Goal: Transaction & Acquisition: Purchase product/service

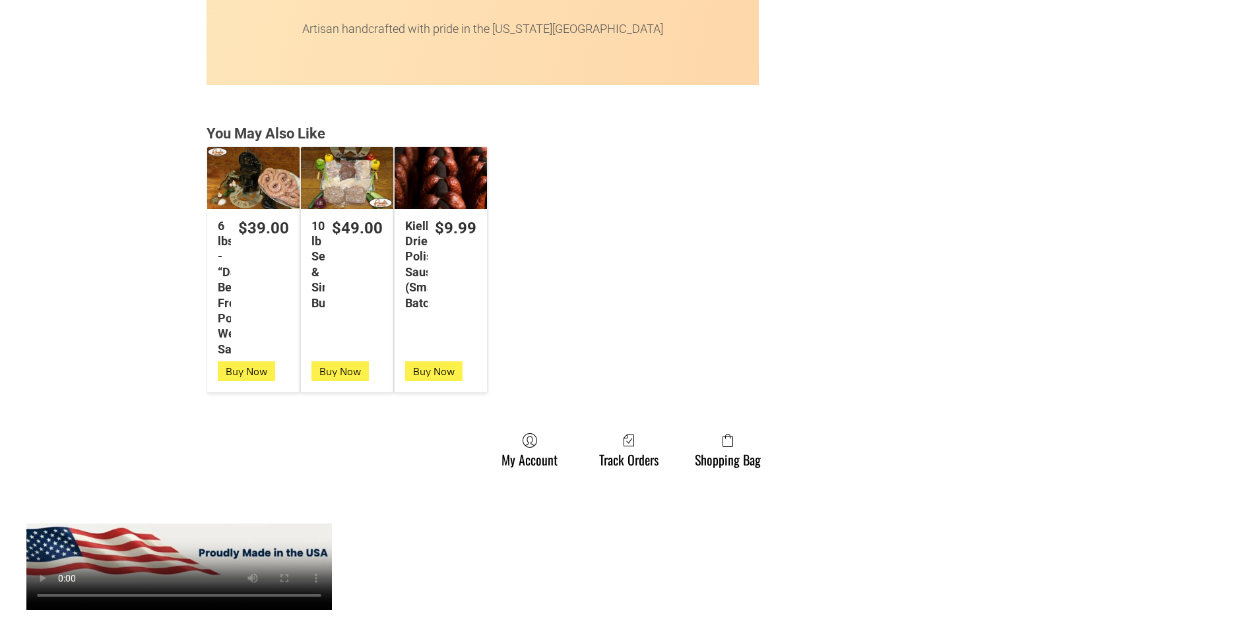
scroll to position [3430, 0]
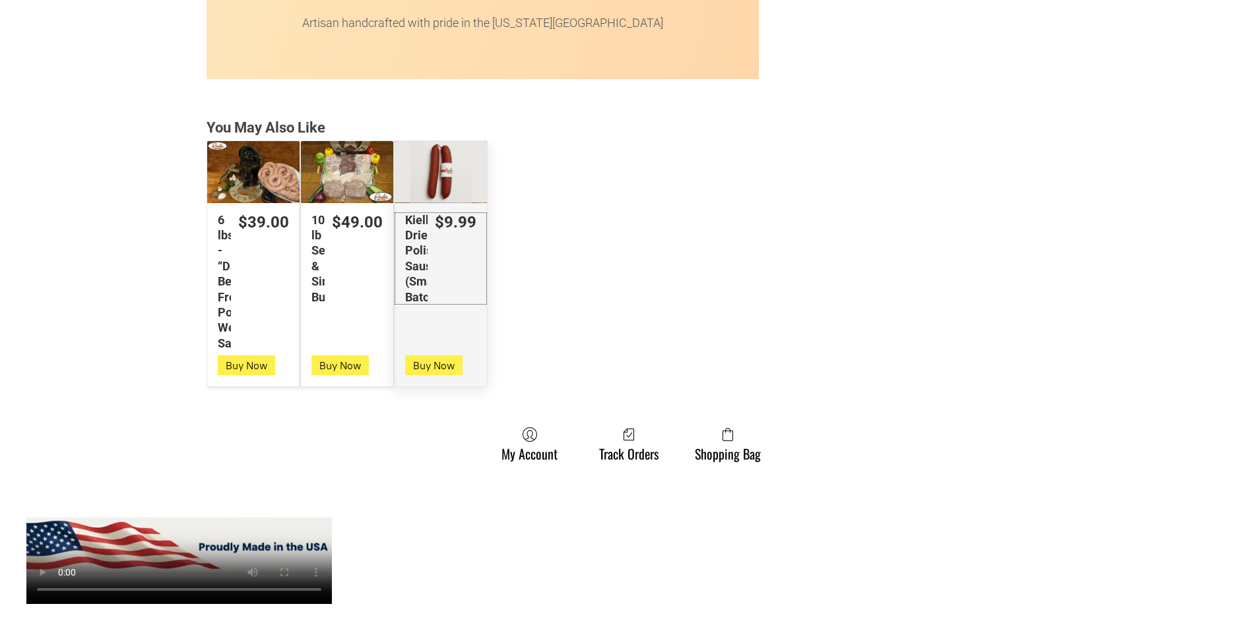
click at [439, 292] on link "$9.99 Kielbasa Dried Polish Sausage (Small Batch)" at bounding box center [440, 258] width 92 height 92
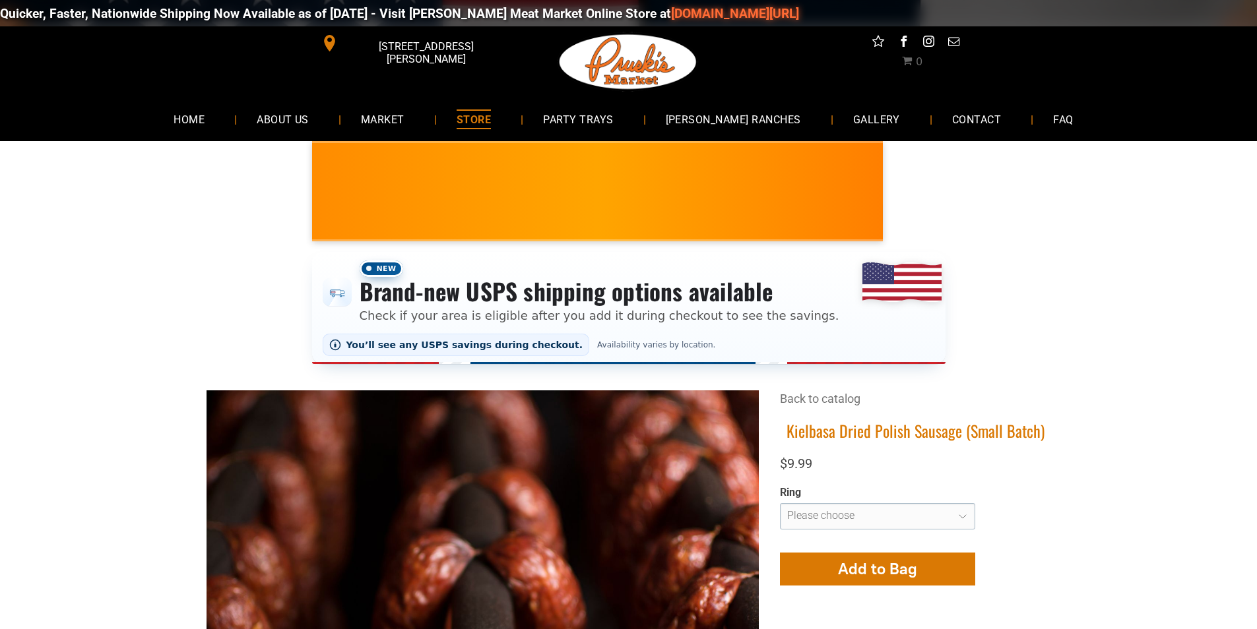
click at [483, 122] on span "STORE" at bounding box center [473, 119] width 34 height 19
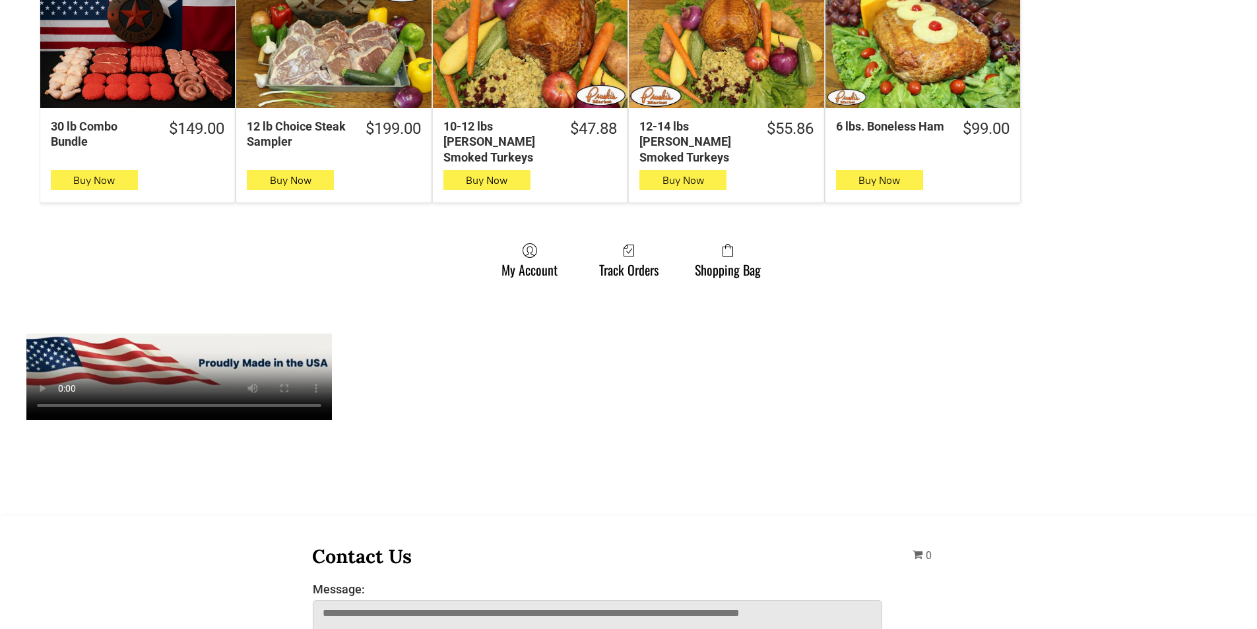
scroll to position [990, 0]
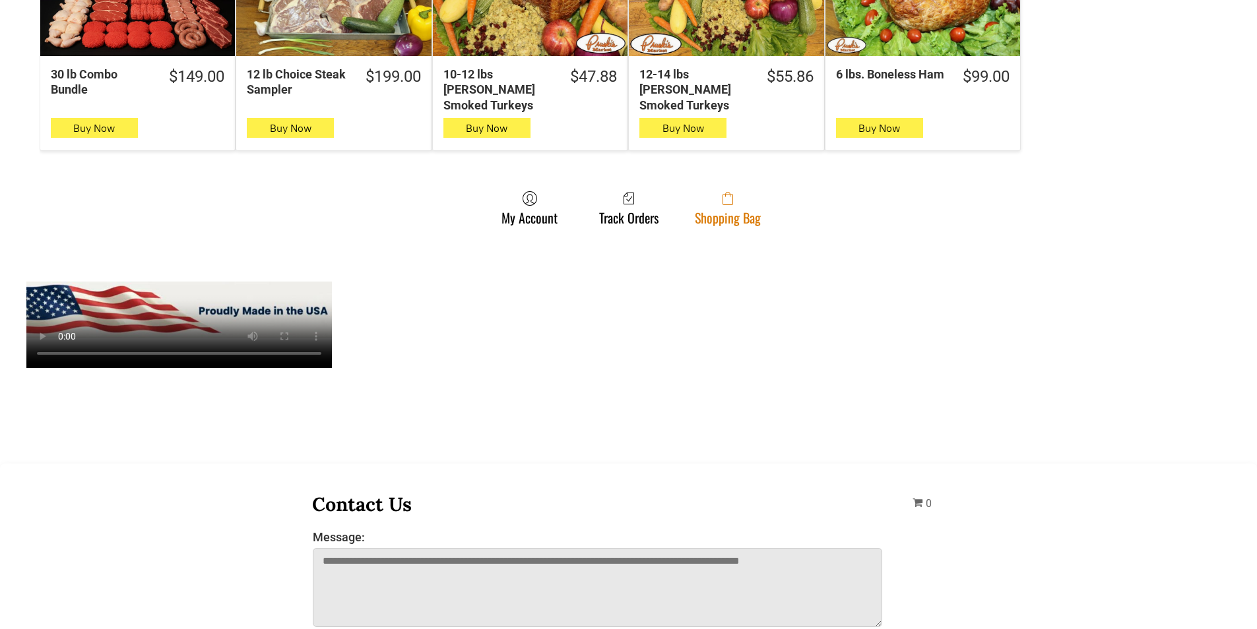
click at [755, 210] on link "Shopping Bag" at bounding box center [727, 208] width 79 height 35
